Goal: Task Accomplishment & Management: Use online tool/utility

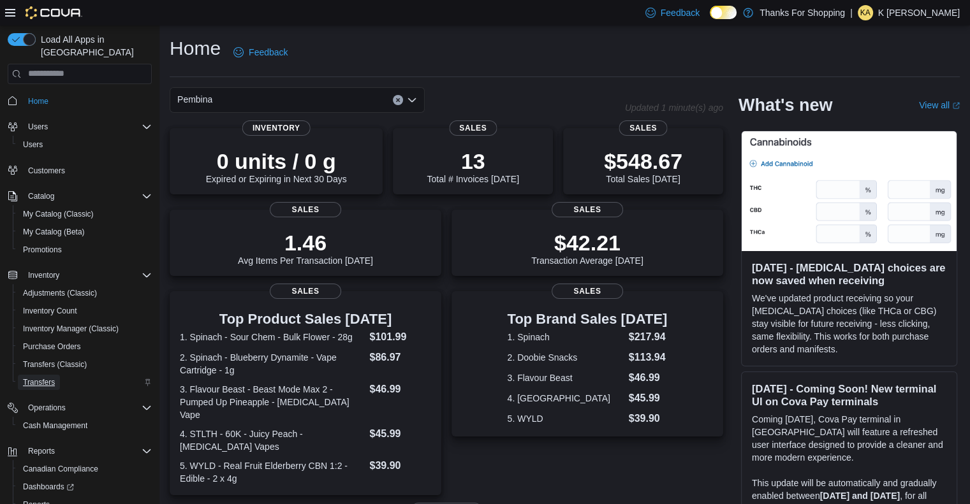
click at [39, 377] on span "Transfers" at bounding box center [39, 382] width 32 height 10
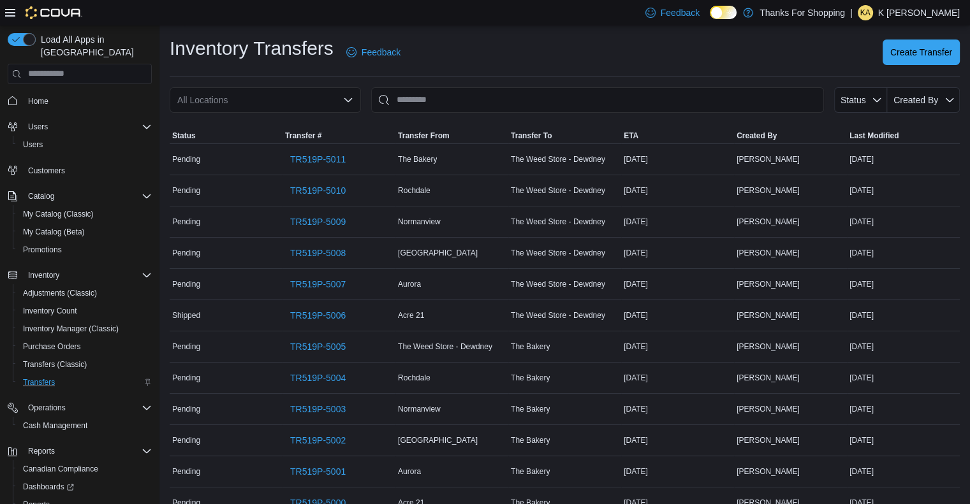
click at [311, 99] on div "All Locations" at bounding box center [265, 99] width 191 height 25
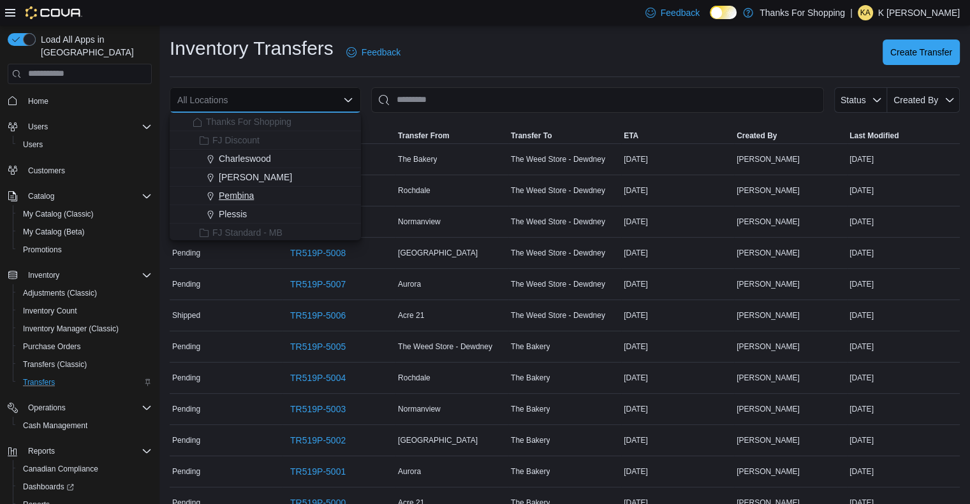
click at [234, 198] on span "Pembina" at bounding box center [236, 195] width 35 height 13
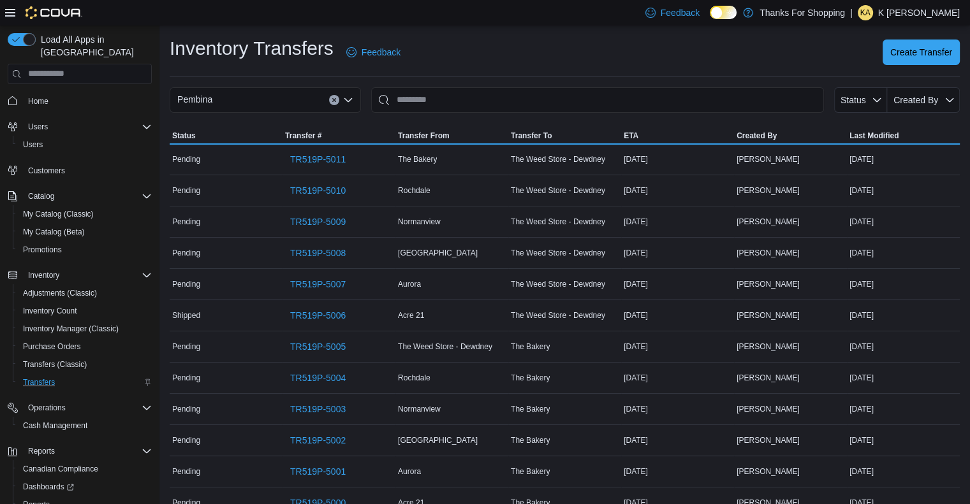
click at [234, 198] on td "Status Pending" at bounding box center [226, 190] width 113 height 31
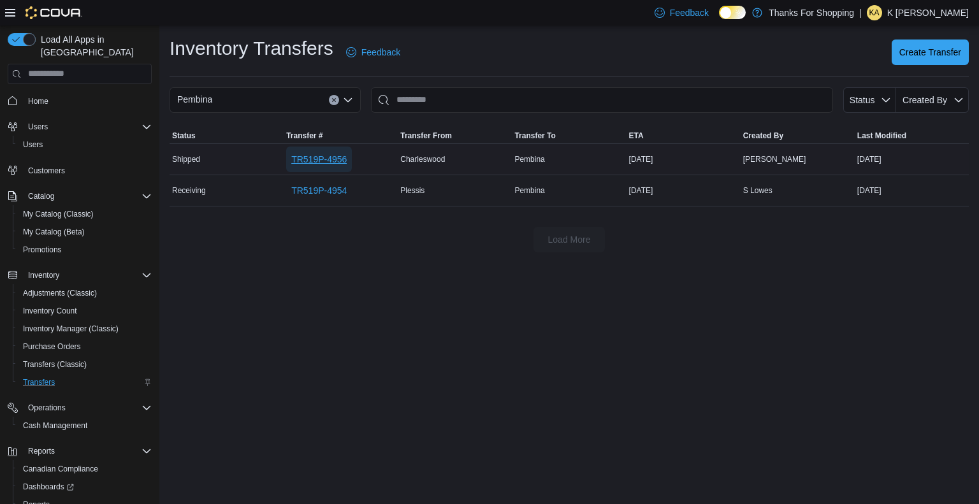
click at [309, 161] on span "TR519P-4956" at bounding box center [318, 159] width 55 height 13
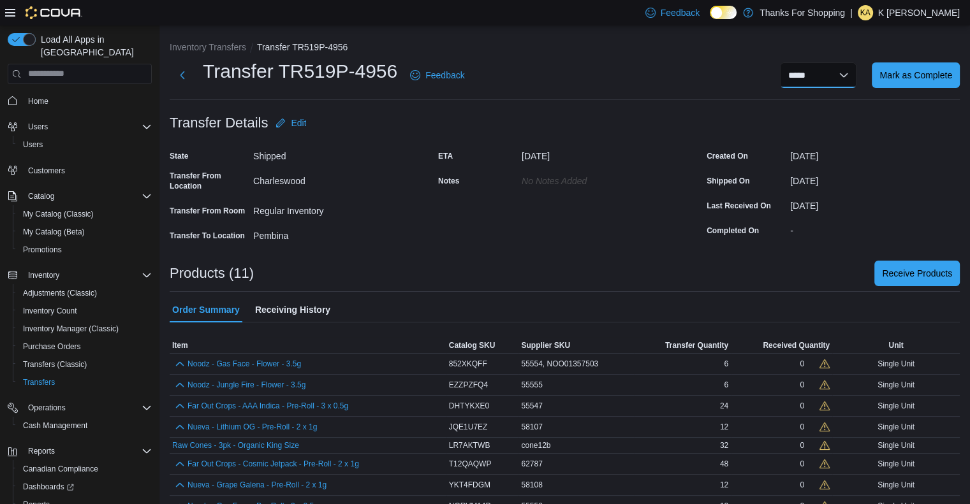
click at [828, 71] on select "**********" at bounding box center [818, 74] width 76 height 25
select select "**********"
click at [789, 62] on select "**********" at bounding box center [818, 74] width 76 height 25
select select
click at [32, 500] on span "Reports" at bounding box center [36, 505] width 27 height 10
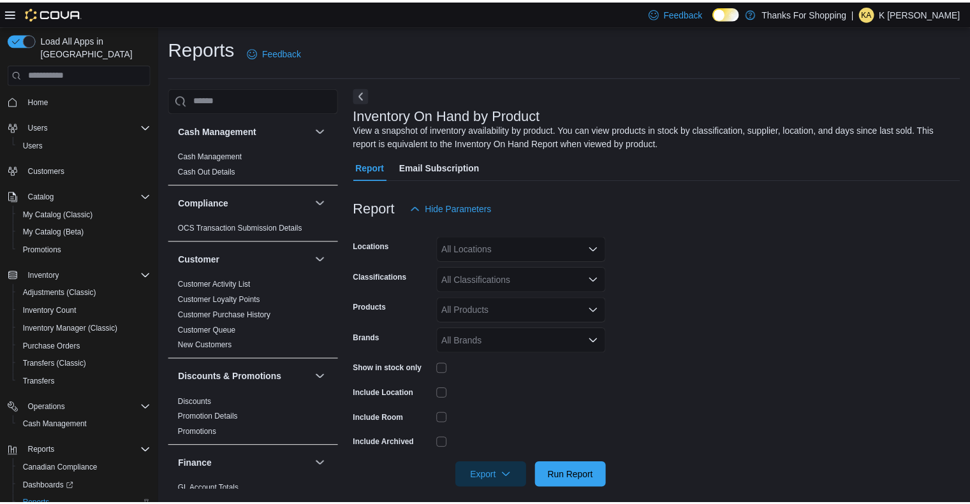
scroll to position [10, 0]
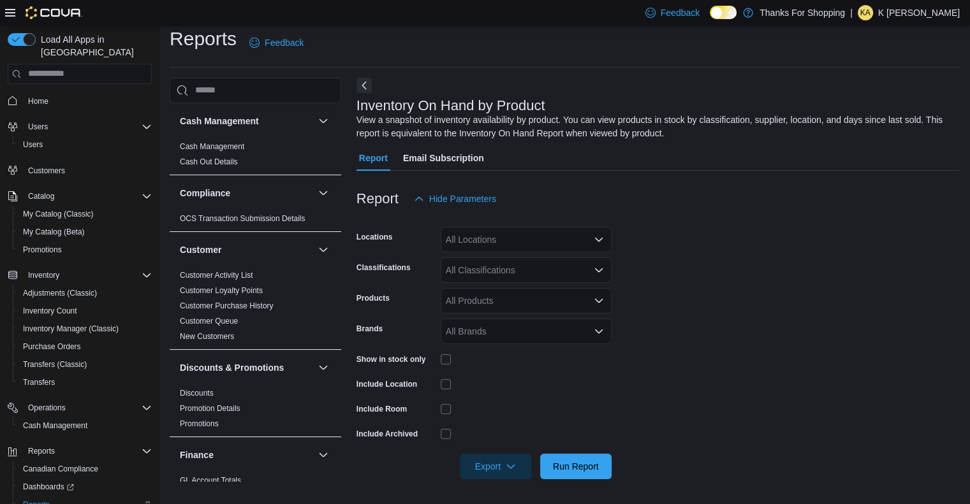
click at [483, 246] on div "All Locations" at bounding box center [525, 239] width 171 height 25
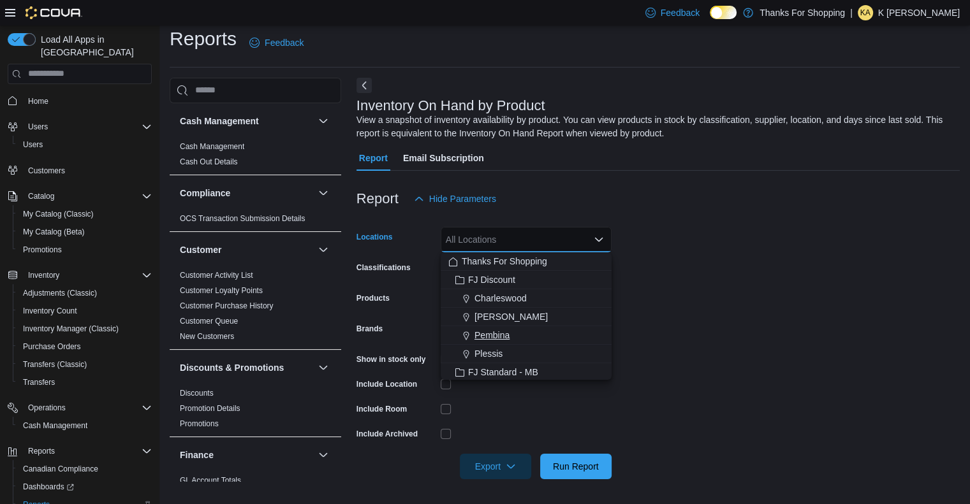
click at [493, 333] on span "Pembina" at bounding box center [491, 335] width 35 height 13
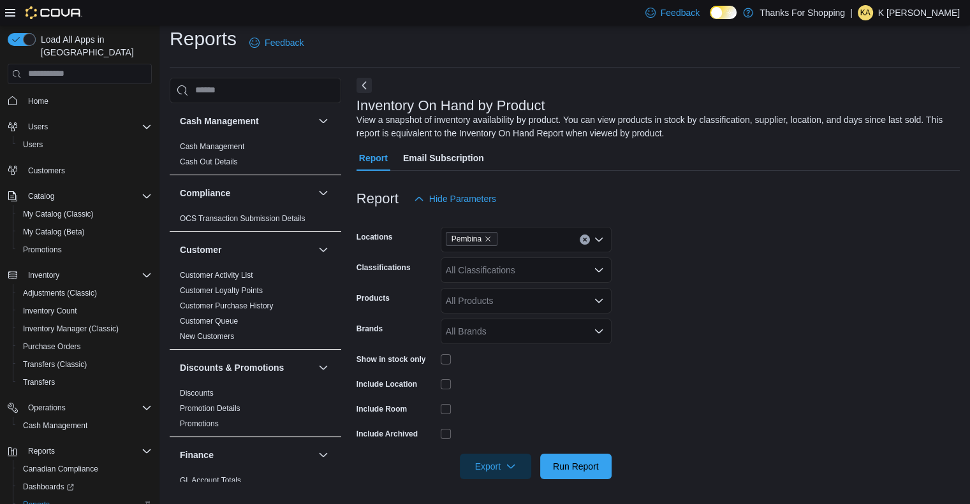
click at [709, 357] on form "Locations Pembina Classifications All Classifications Products All Products Bra…" at bounding box center [657, 346] width 603 height 268
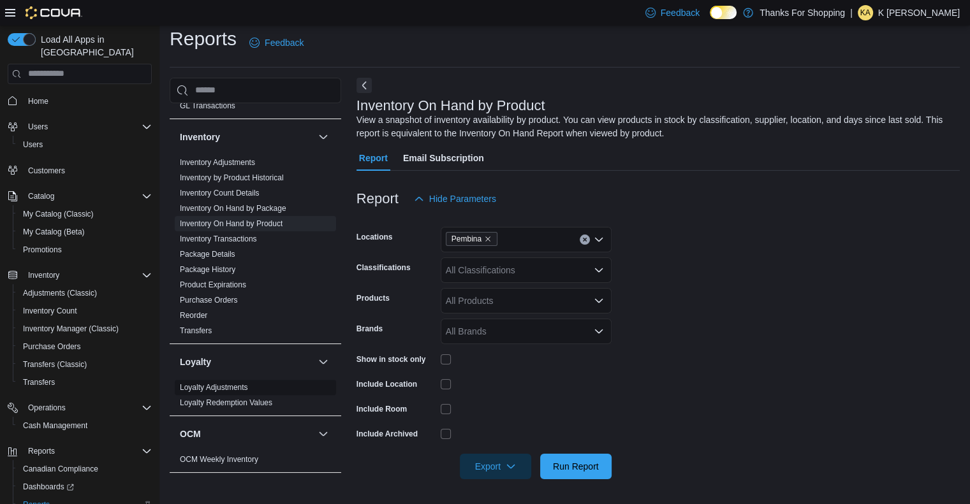
scroll to position [390, 0]
click at [228, 238] on link "Inventory Transactions" at bounding box center [218, 239] width 77 height 9
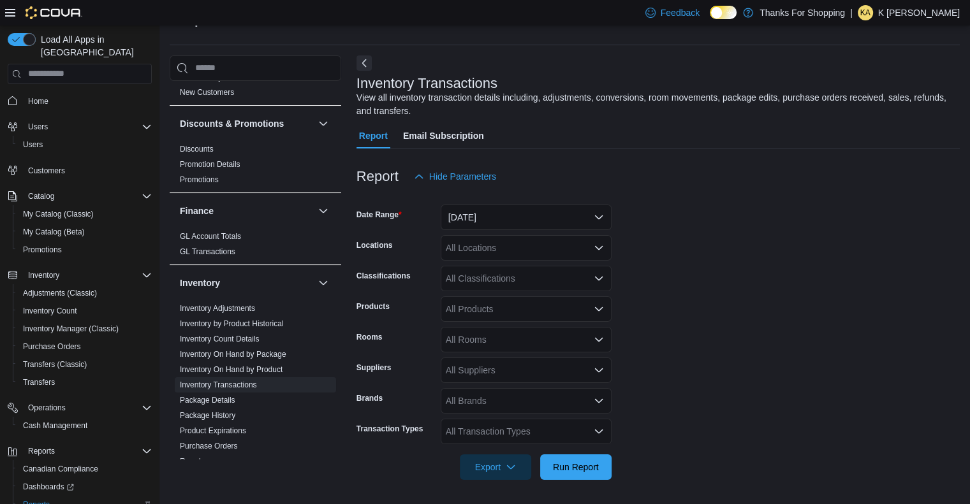
scroll to position [221, 0]
click at [194, 151] on link "Discounts" at bounding box center [197, 149] width 34 height 9
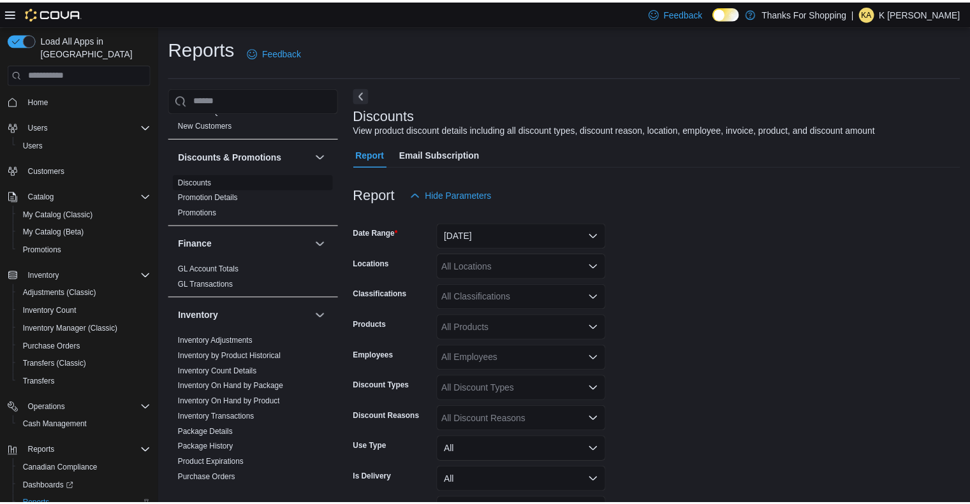
scroll to position [29, 0]
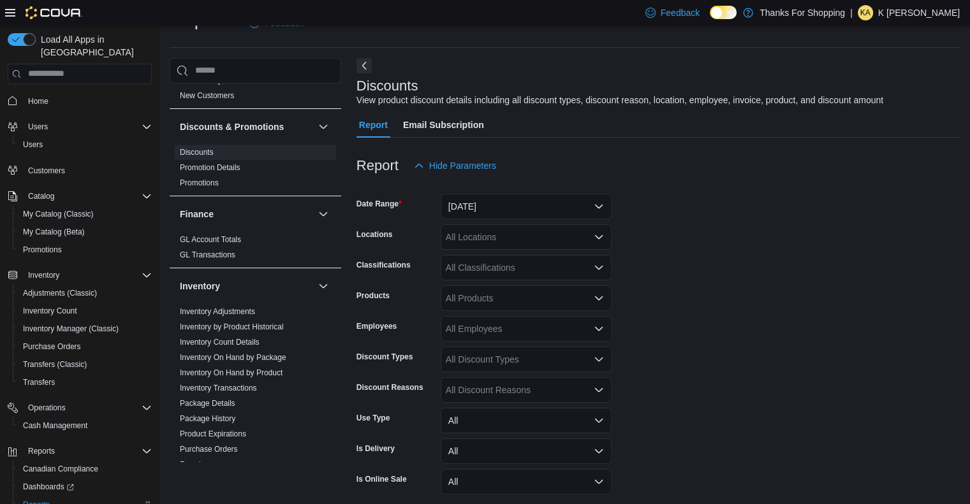
click at [469, 246] on div "All Locations" at bounding box center [525, 236] width 171 height 25
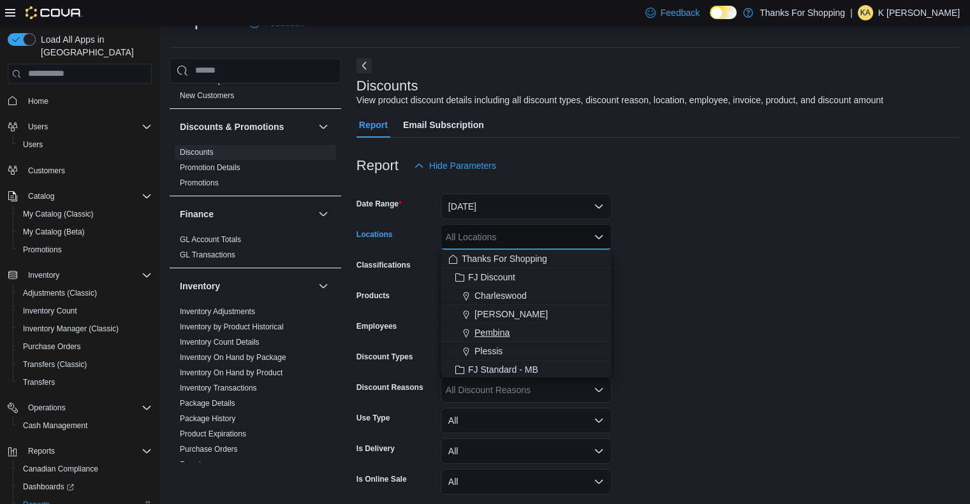
click at [482, 331] on span "Pembina" at bounding box center [491, 332] width 35 height 13
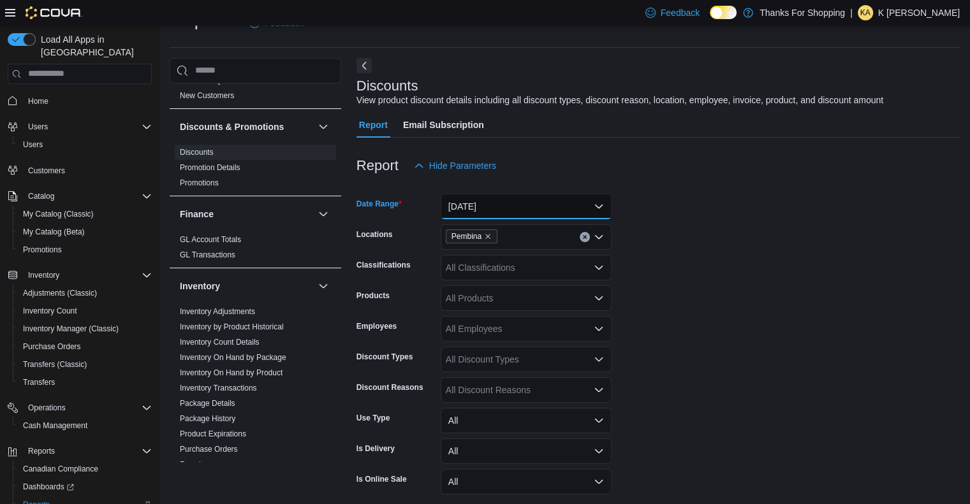
click at [520, 214] on button "[DATE]" at bounding box center [525, 206] width 171 height 25
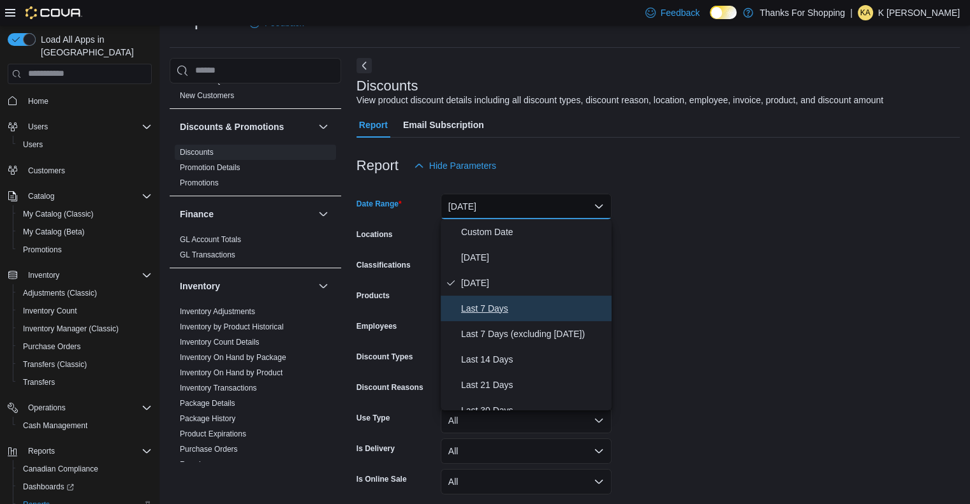
click at [490, 307] on span "Last 7 Days" at bounding box center [533, 308] width 145 height 15
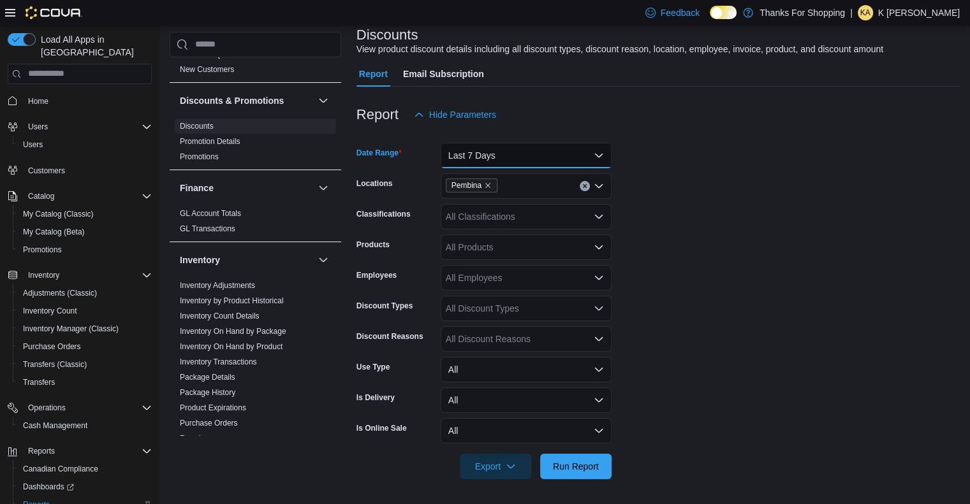
scroll to position [79, 0]
click at [597, 456] on span "Run Report" at bounding box center [576, 466] width 56 height 25
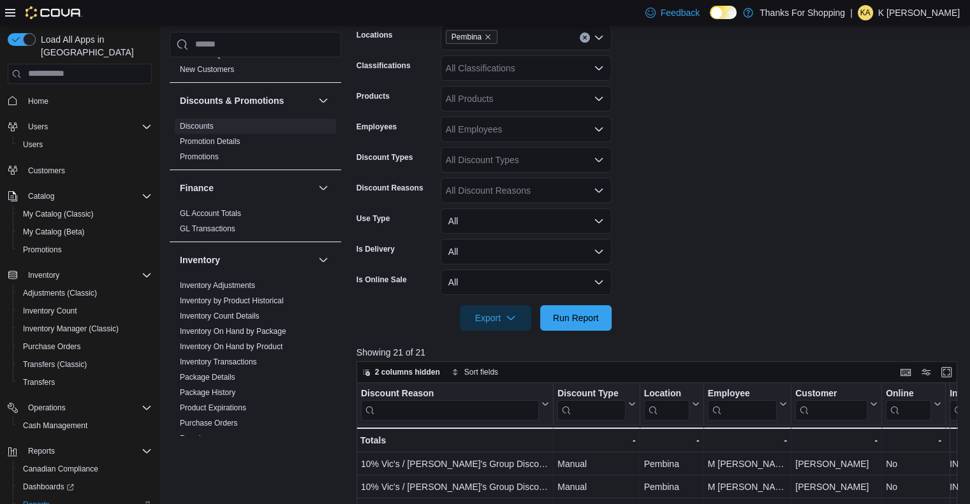
scroll to position [229, 0]
click at [478, 318] on span "Export" at bounding box center [495, 316] width 56 height 25
click at [487, 338] on span "Export to Excel" at bounding box center [497, 343] width 57 height 10
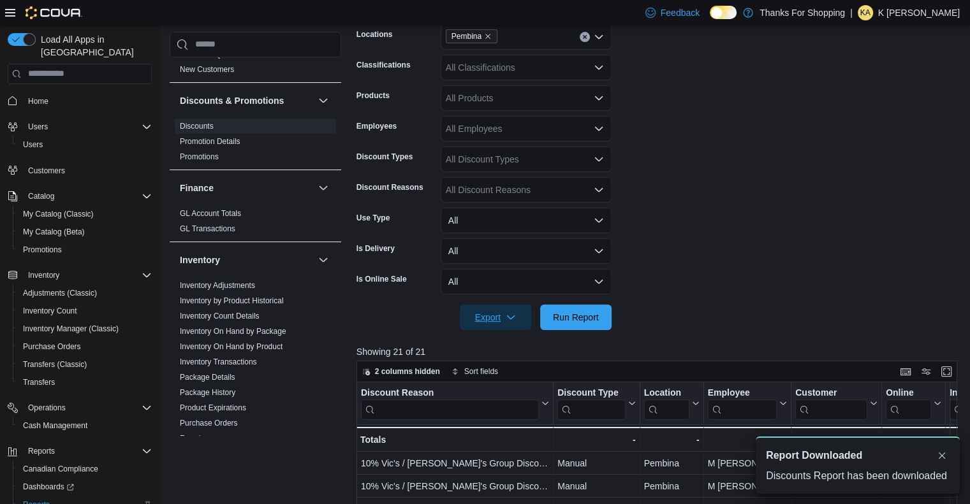
scroll to position [0, 0]
